Goal: Task Accomplishment & Management: Use online tool/utility

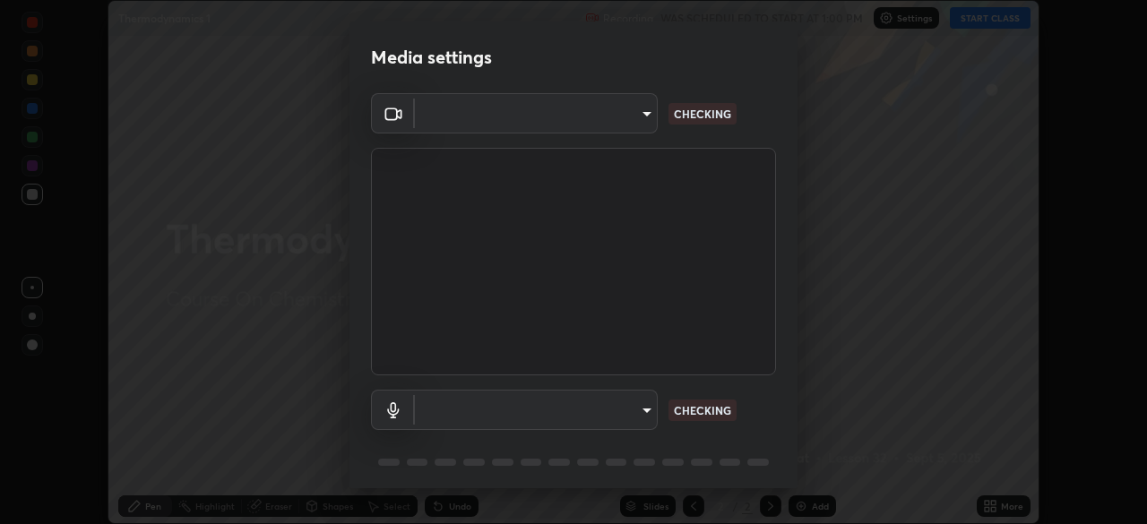
scroll to position [524, 1147]
type input "ca8ffc5ae0b9abf836cb7166c3682d0a2b65ec00eabcf7571f9fef4303c89bb6"
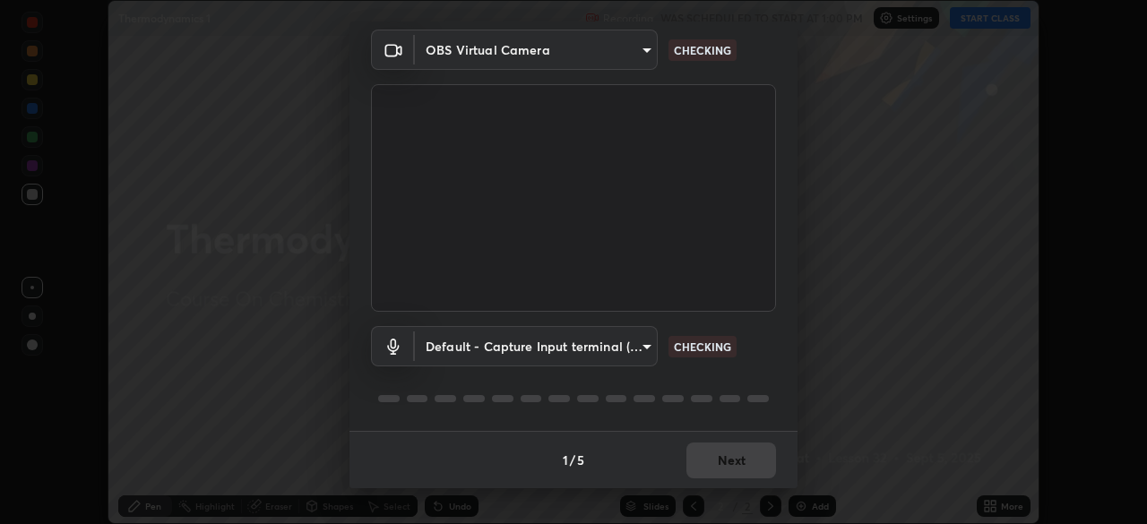
click at [460, 356] on body "Erase all Thermodynamics 1 Recording WAS SCHEDULED TO START AT 1:00 PM Settings…" at bounding box center [573, 262] width 1147 height 524
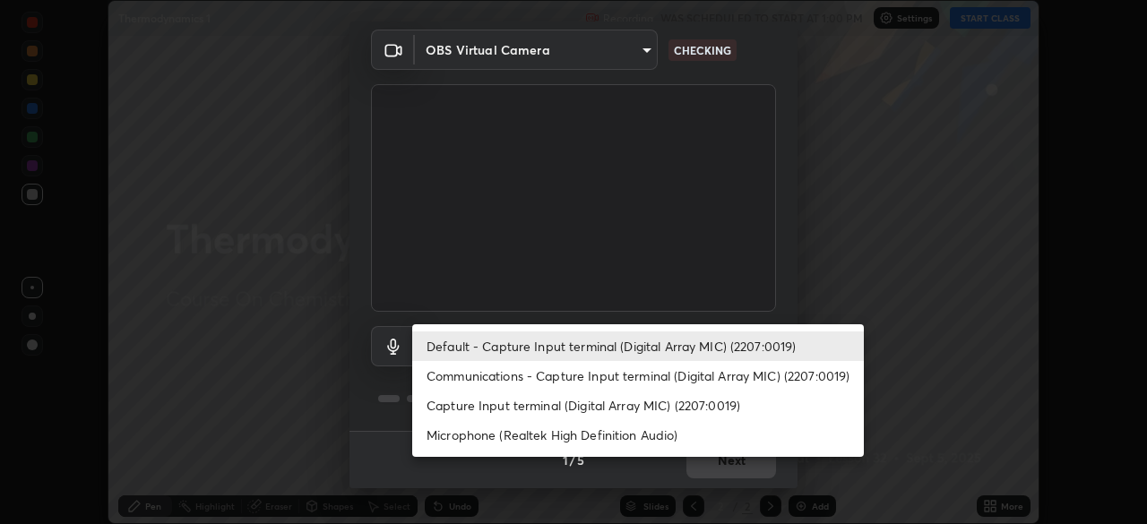
click at [470, 375] on li "Communications - Capture Input terminal (Digital Array MIC) (2207:0019)" at bounding box center [638, 376] width 452 height 30
type input "communications"
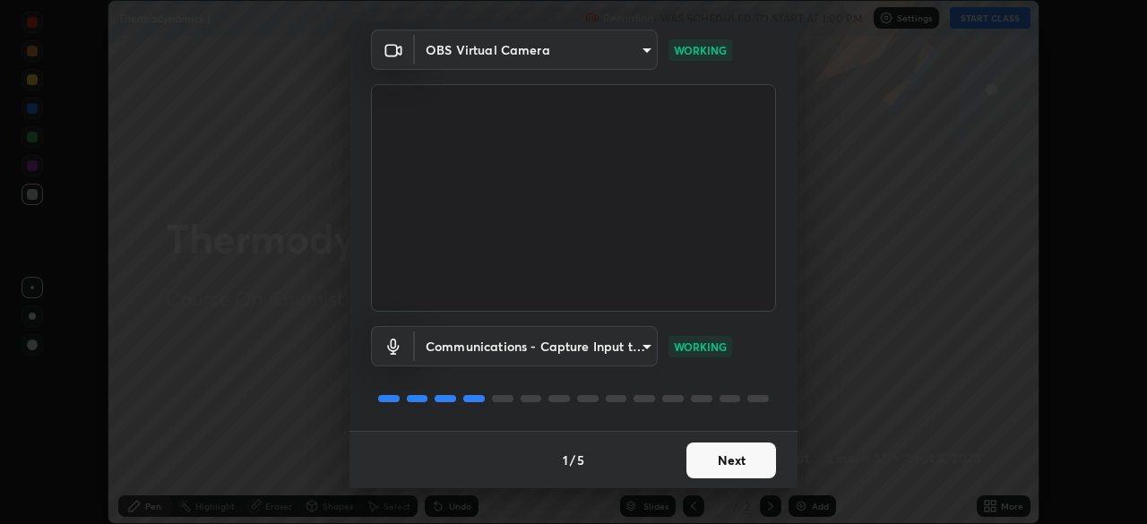
click at [744, 462] on button "Next" at bounding box center [731, 461] width 90 height 36
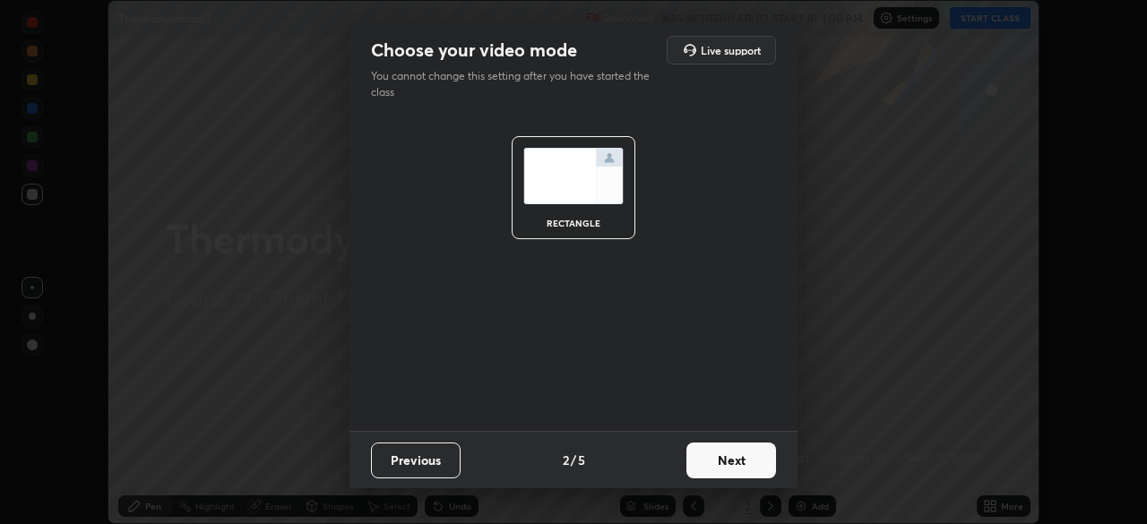
click at [747, 463] on button "Next" at bounding box center [731, 461] width 90 height 36
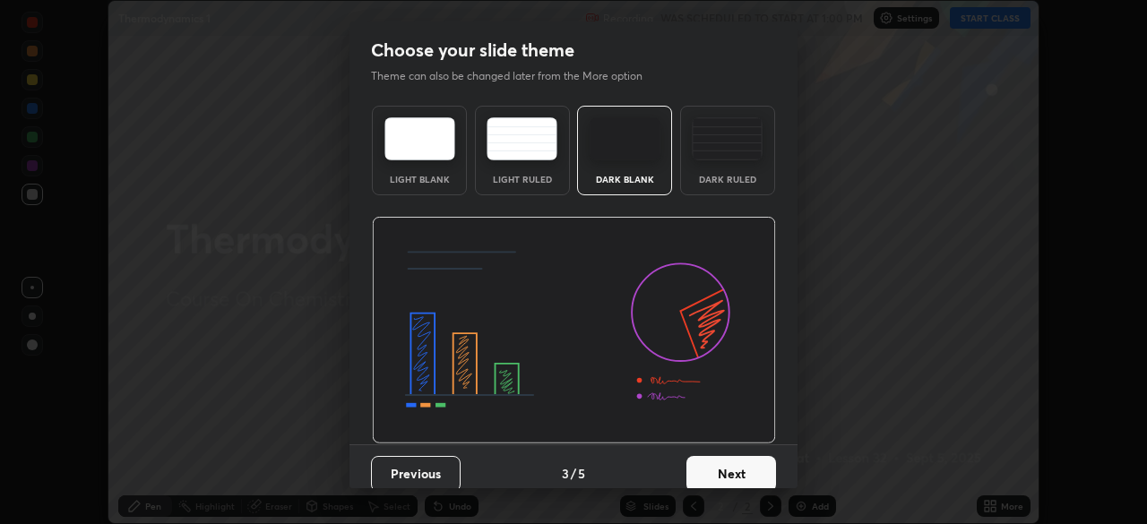
click at [759, 470] on button "Next" at bounding box center [731, 474] width 90 height 36
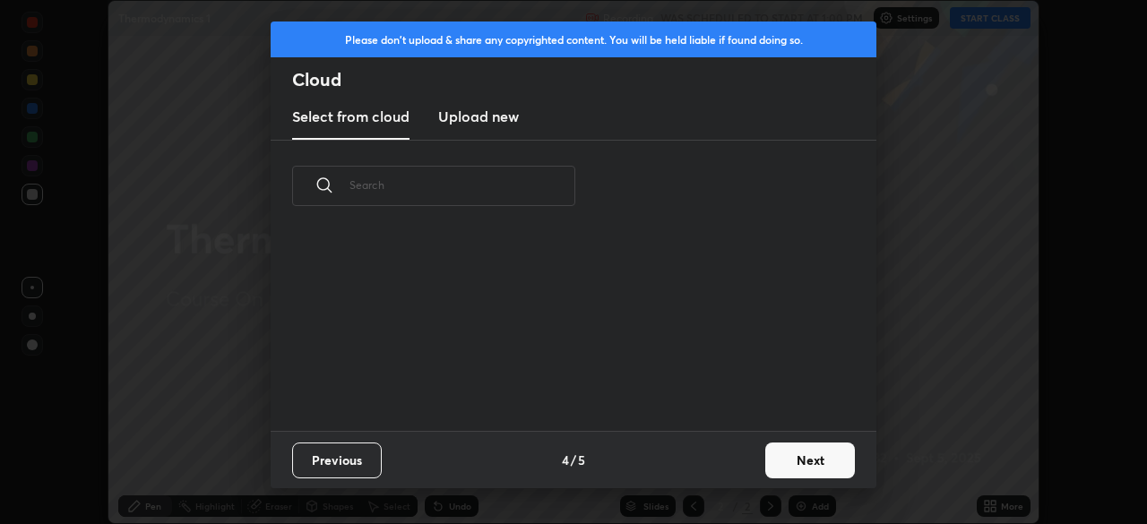
click at [801, 452] on button "Next" at bounding box center [810, 461] width 90 height 36
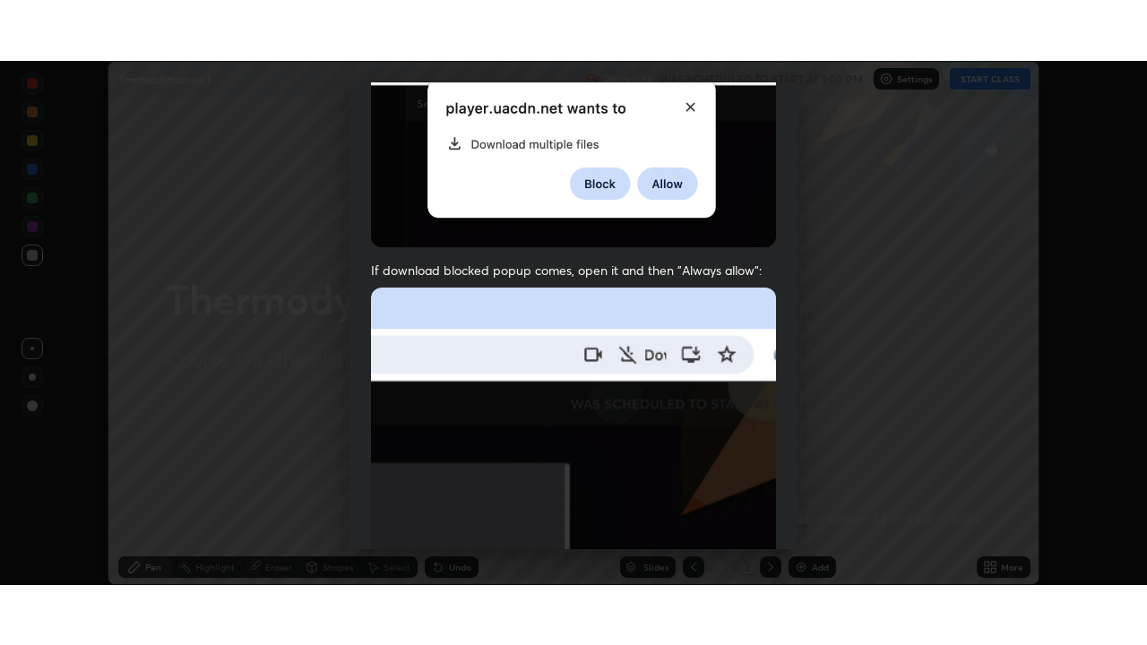
scroll to position [429, 0]
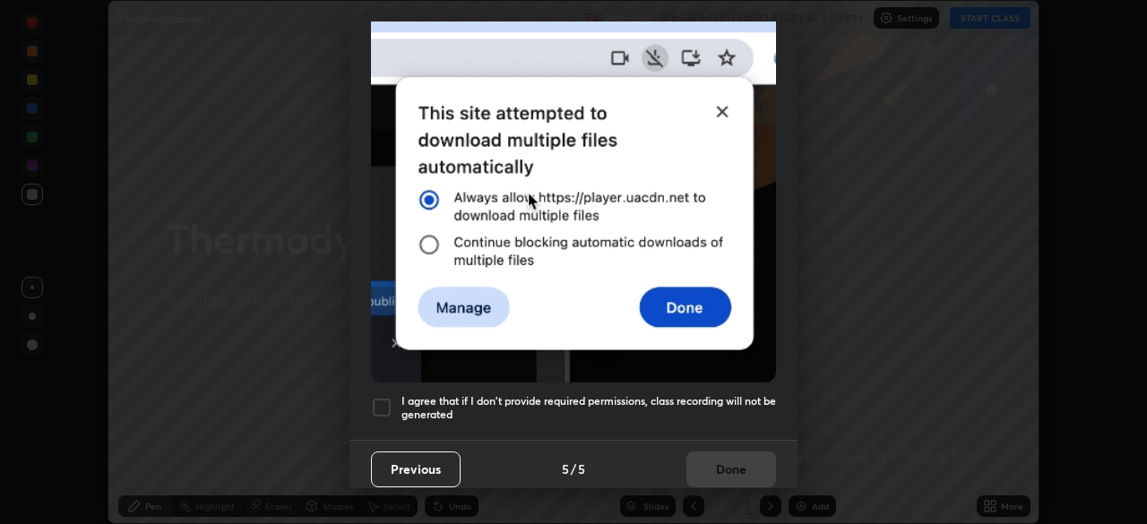
click at [389, 399] on div at bounding box center [382, 408] width 22 height 22
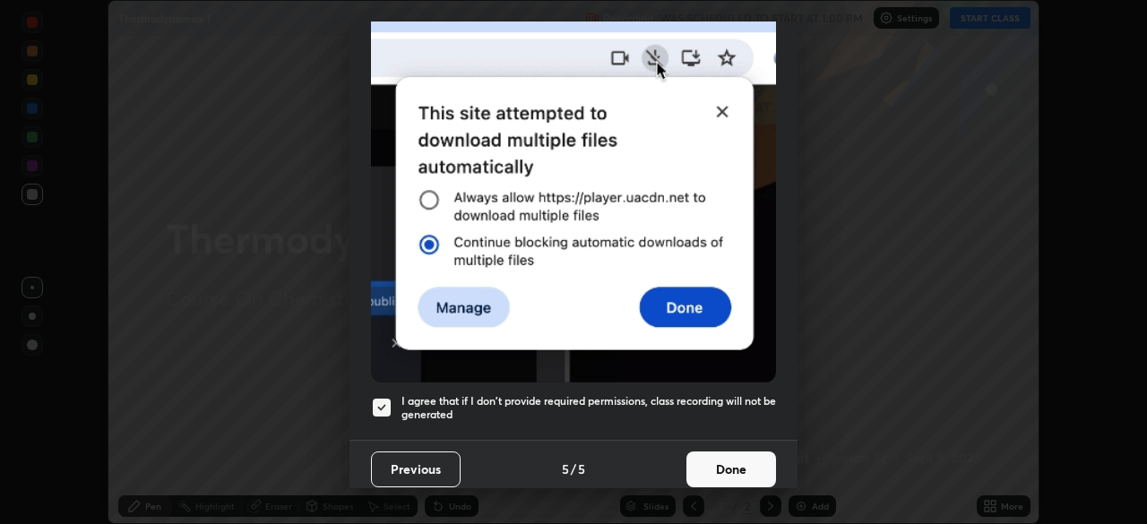
click at [730, 452] on button "Done" at bounding box center [731, 470] width 90 height 36
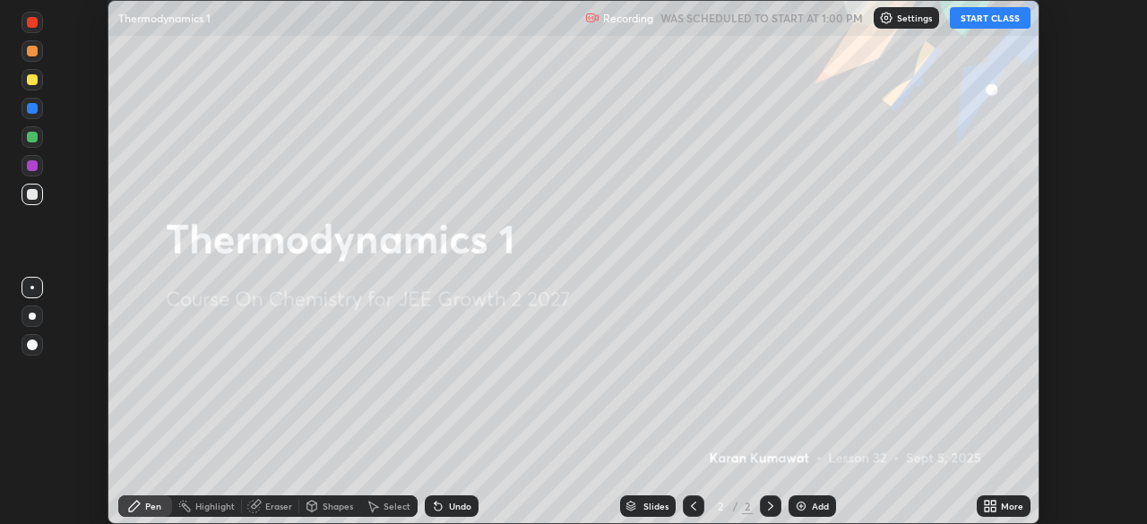
click at [989, 15] on button "START CLASS" at bounding box center [990, 18] width 81 height 22
click at [987, 503] on icon at bounding box center [987, 503] width 4 height 4
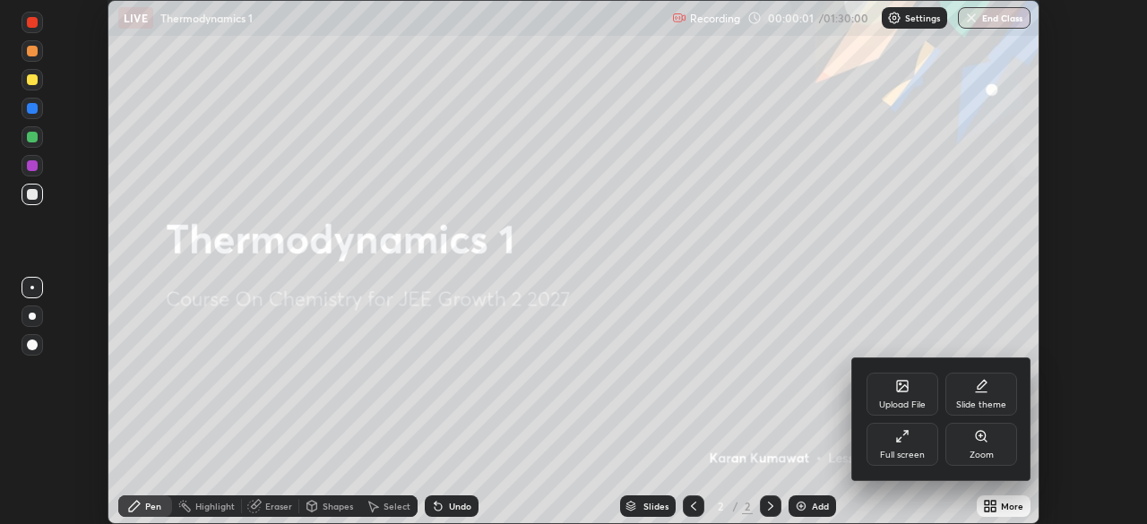
click at [918, 452] on div "Full screen" at bounding box center [902, 455] width 45 height 9
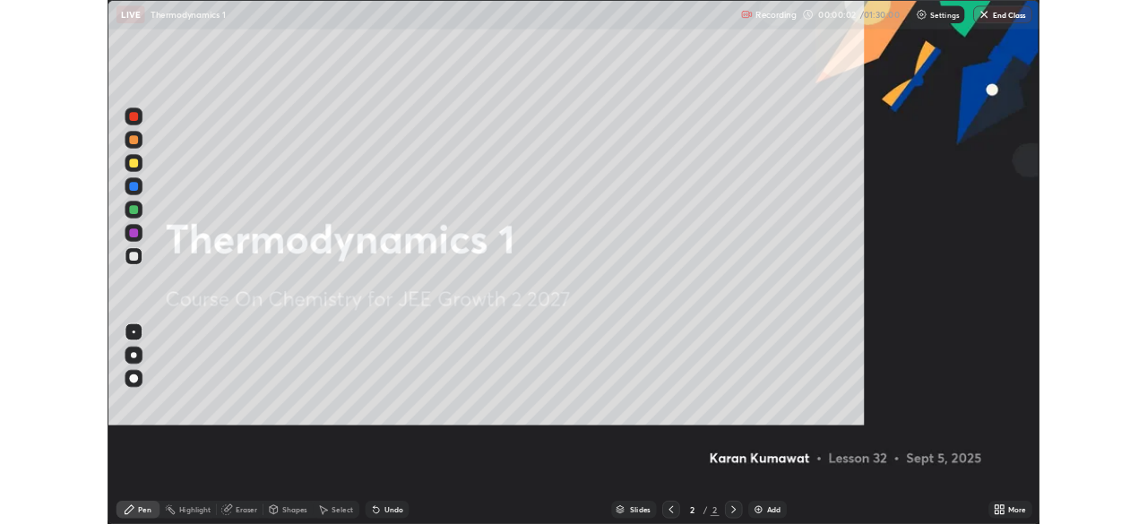
scroll to position [645, 1147]
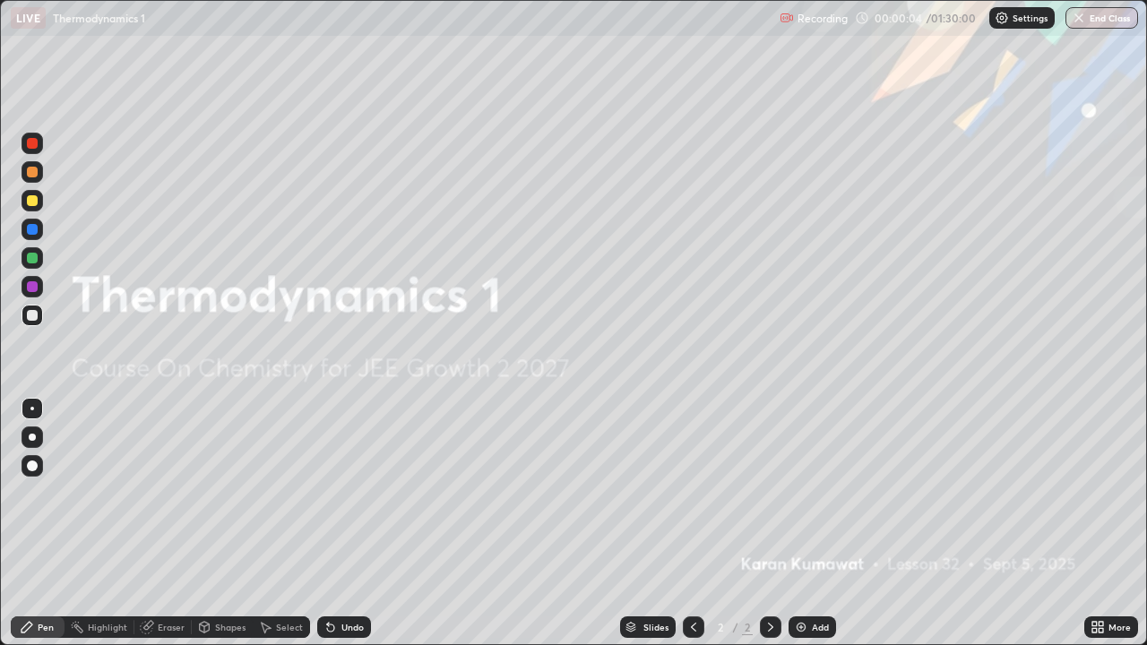
click at [1100, 523] on icon at bounding box center [1101, 630] width 4 height 4
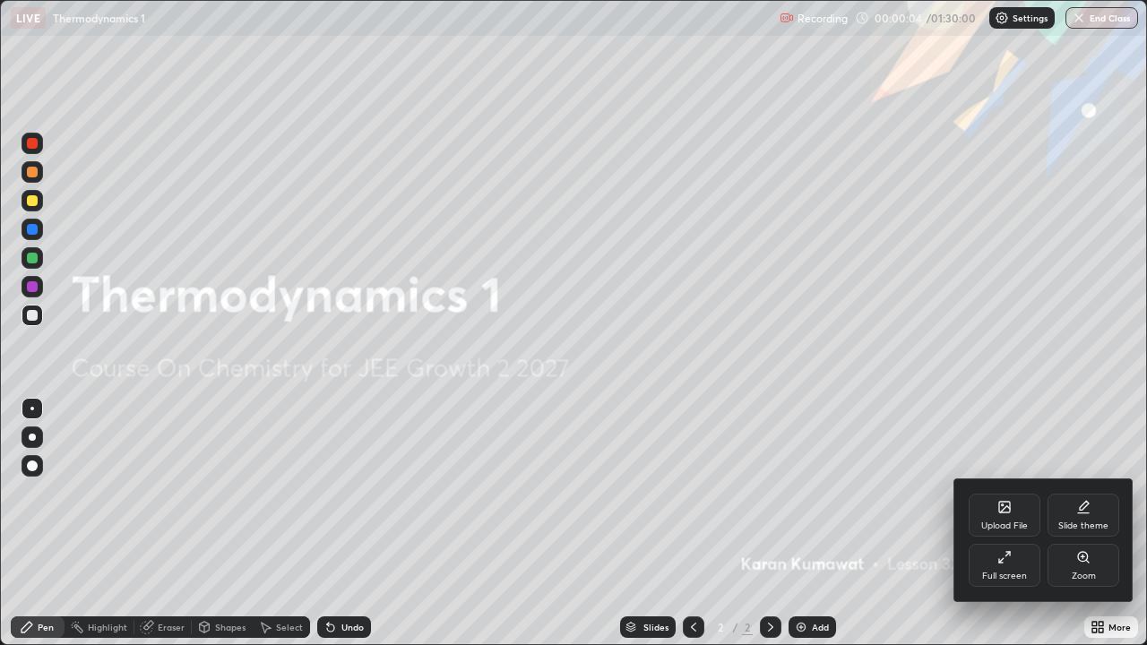
click at [1004, 523] on div "Full screen" at bounding box center [1004, 576] width 45 height 9
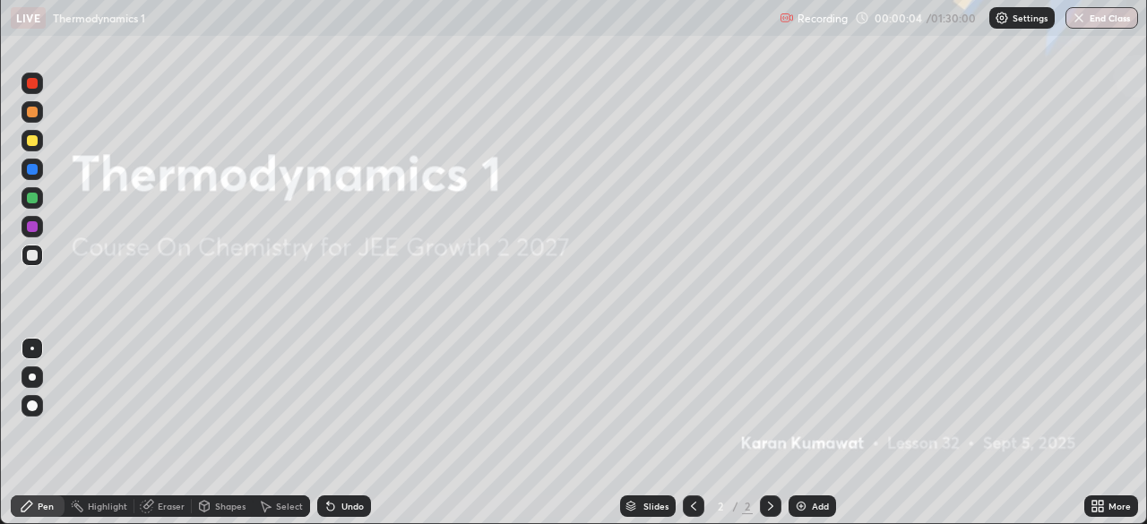
scroll to position [89078, 88455]
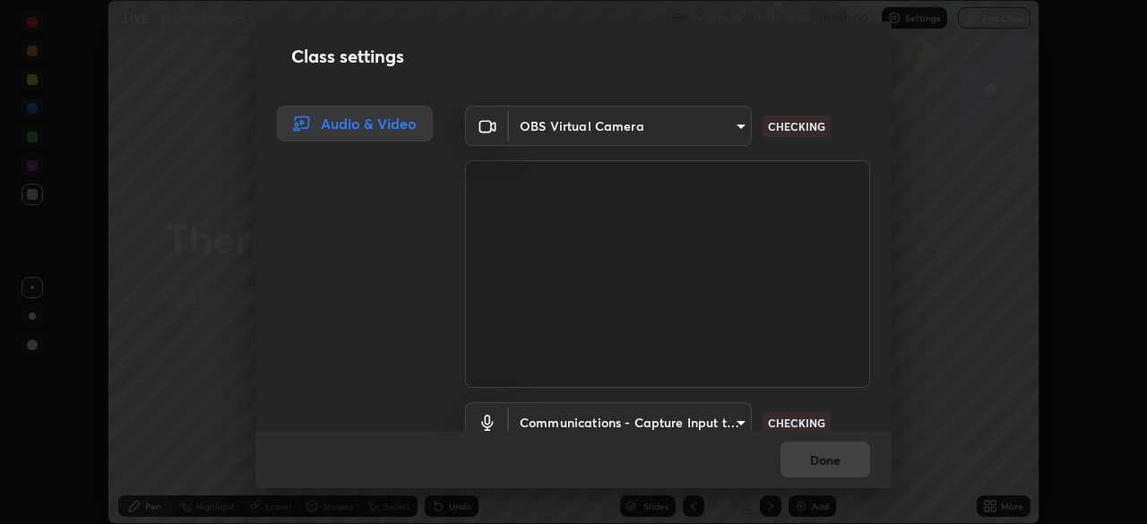
scroll to position [82, 0]
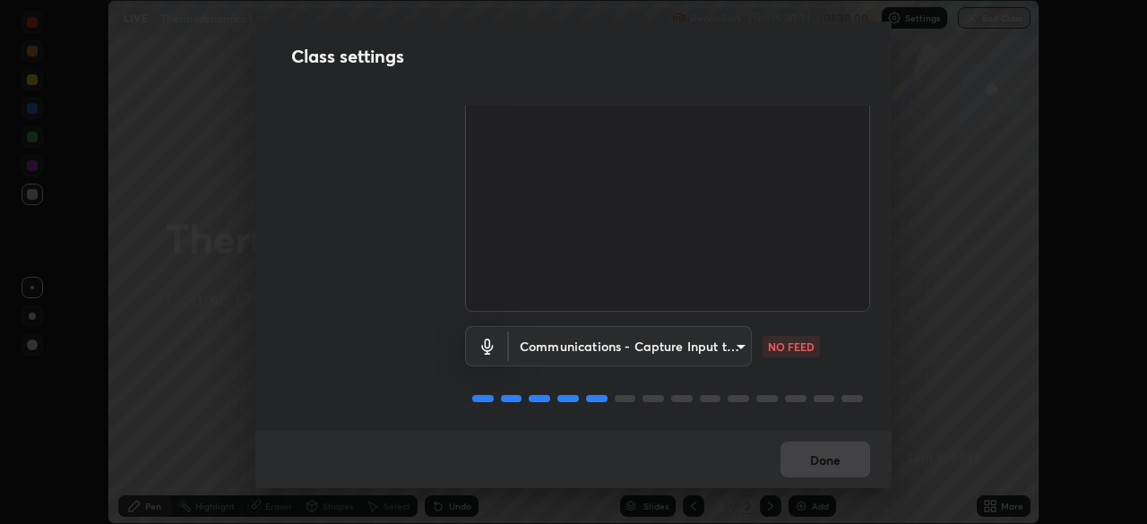
click at [721, 350] on body "Erase all LIVE Thermodynamics 1 Recording 15:20:31 / 01:30:00 Settings End Clas…" at bounding box center [573, 262] width 1147 height 524
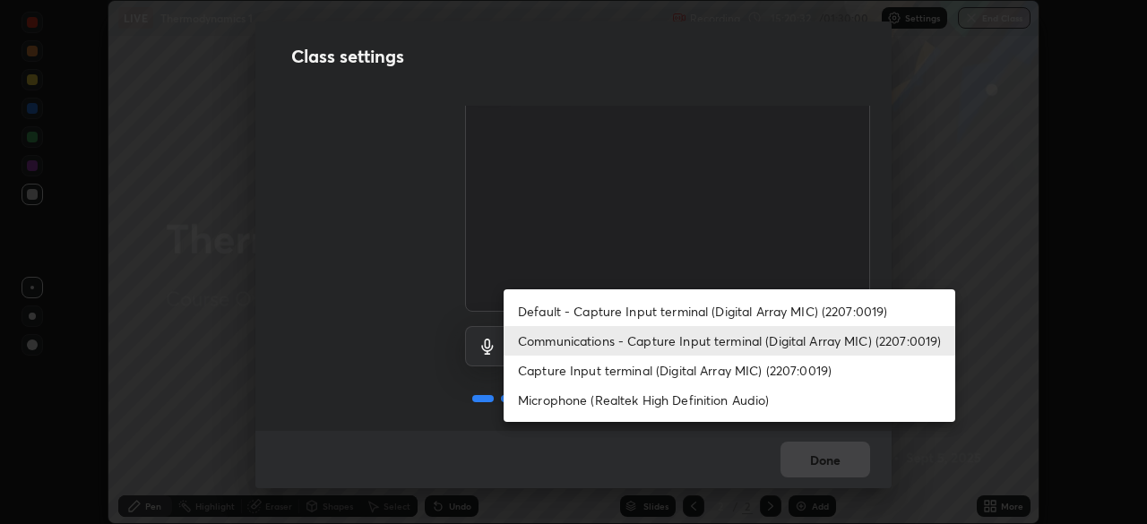
click at [694, 311] on li "Default - Capture Input terminal (Digital Array MIC) (2207:0019)" at bounding box center [730, 312] width 452 height 30
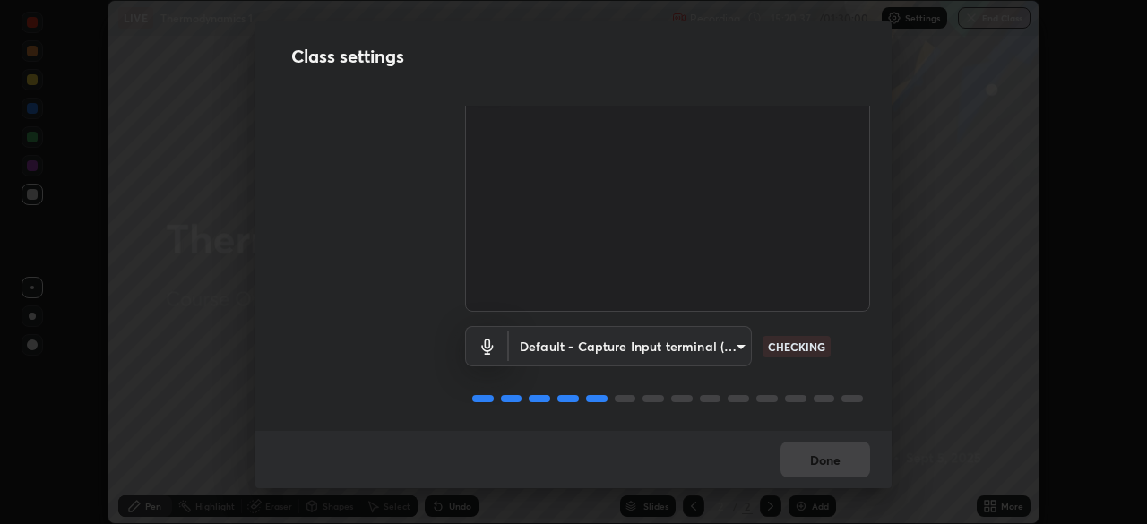
click at [722, 348] on body "Erase all LIVE Thermodynamics 1 Recording 15:20:37 / 01:30:00 Settings End Clas…" at bounding box center [573, 262] width 1147 height 524
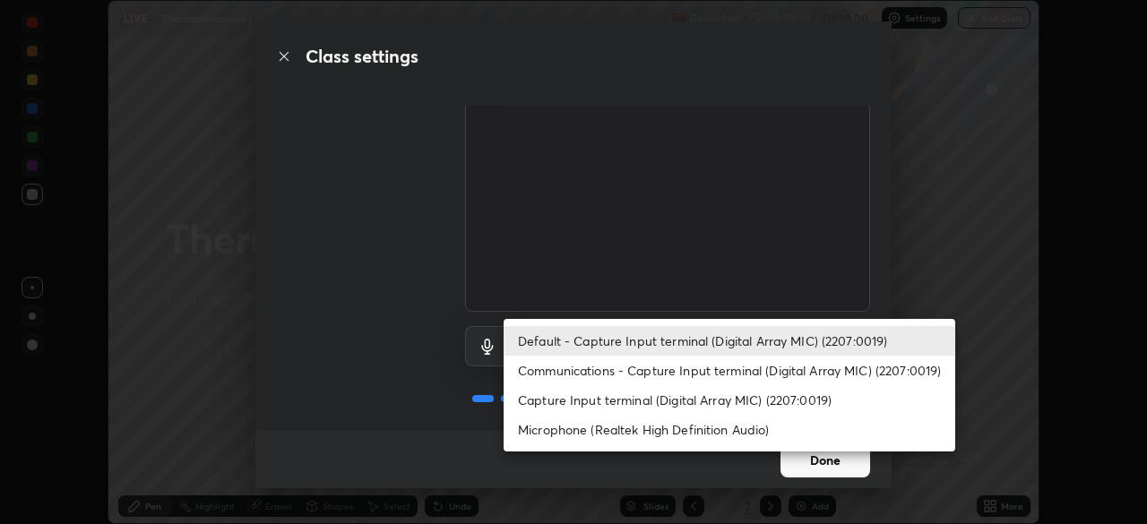
click at [732, 366] on li "Communications - Capture Input terminal (Digital Array MIC) (2207:0019)" at bounding box center [730, 371] width 452 height 30
type input "communications"
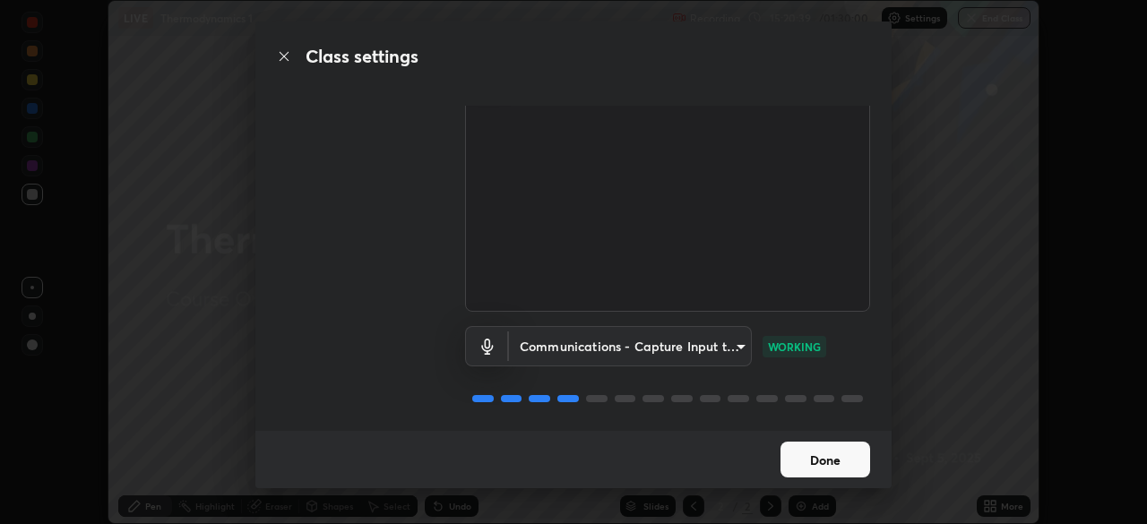
click at [831, 453] on div "Done" at bounding box center [573, 459] width 636 height 57
click at [846, 458] on button "Done" at bounding box center [825, 460] width 90 height 36
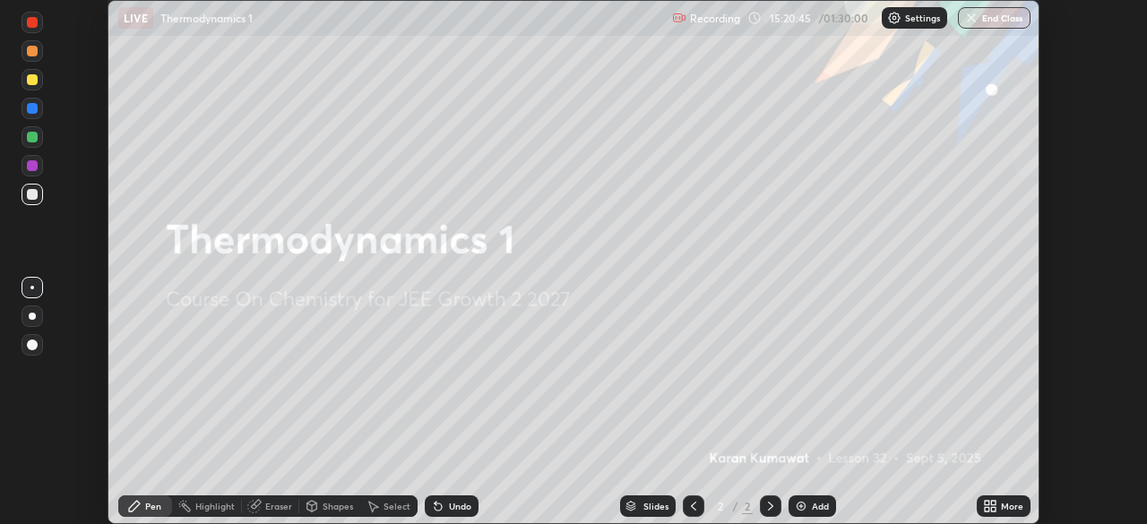
click at [845, 465] on button "Done" at bounding box center [825, 460] width 90 height 36
click at [1003, 19] on button "End Class" at bounding box center [994, 18] width 73 height 22
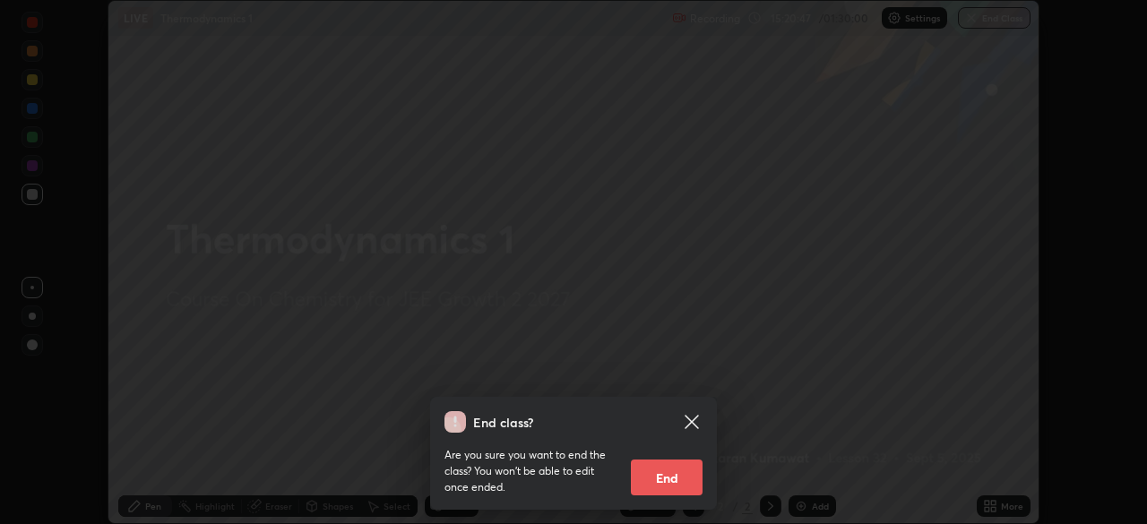
click at [676, 487] on button "End" at bounding box center [667, 478] width 72 height 36
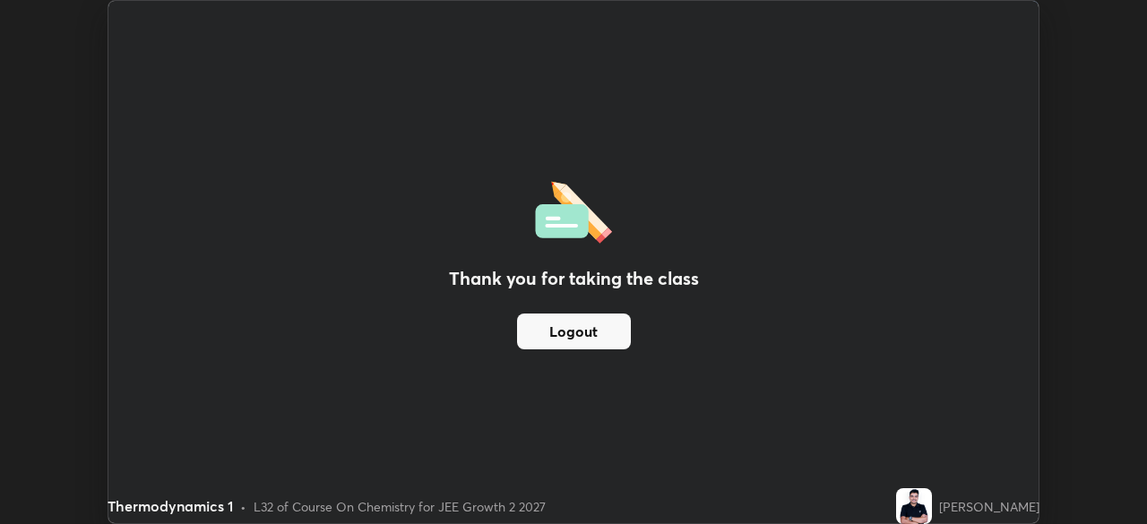
click at [590, 338] on button "Logout" at bounding box center [574, 332] width 114 height 36
